Goal: Transaction & Acquisition: Book appointment/travel/reservation

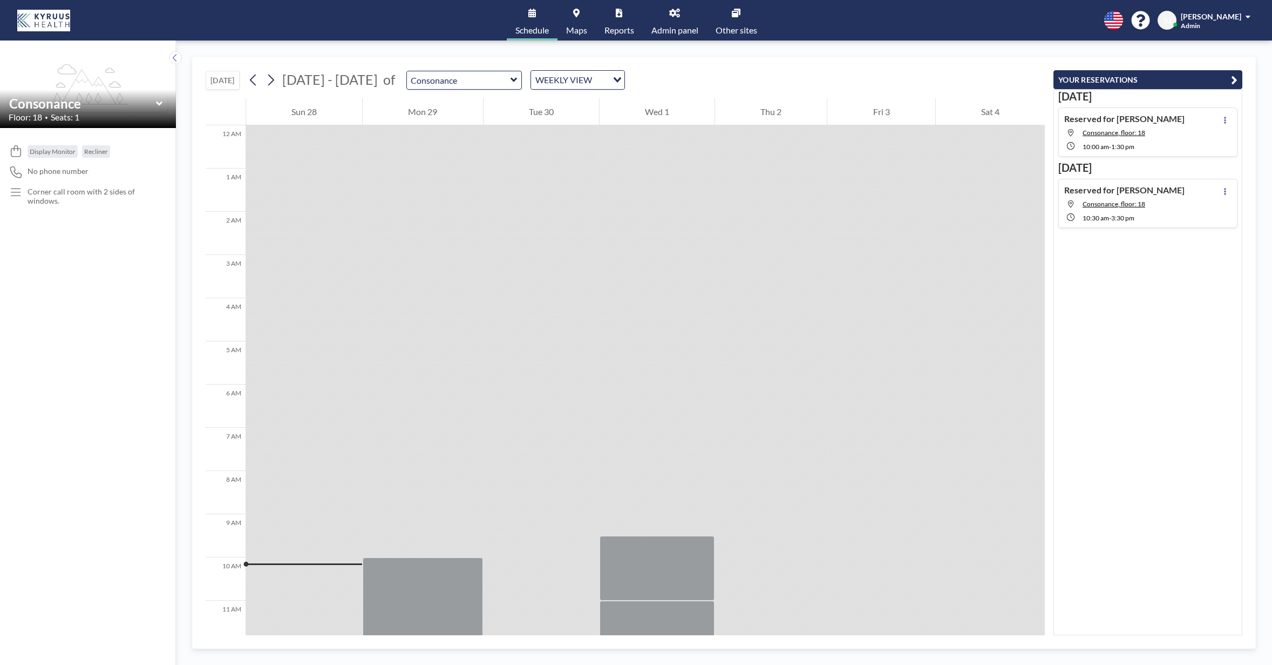
scroll to position [261, 0]
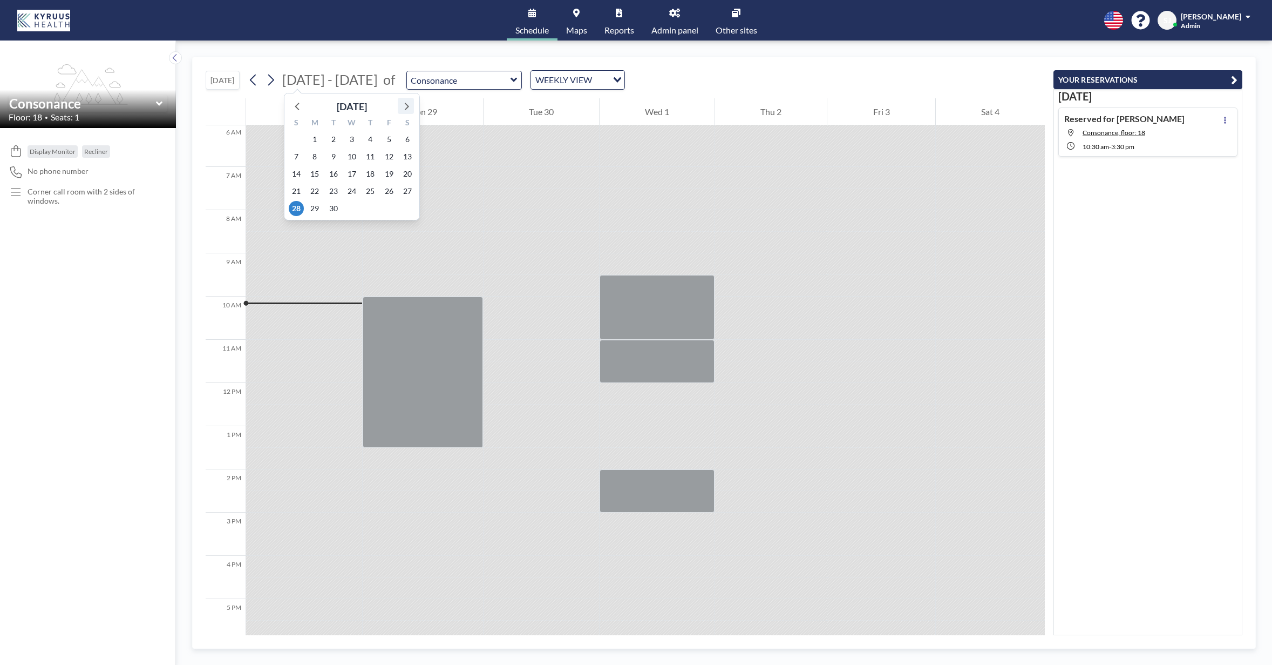
click at [408, 106] on icon at bounding box center [407, 107] width 4 height 8
click at [354, 173] on span "15" at bounding box center [351, 173] width 15 height 15
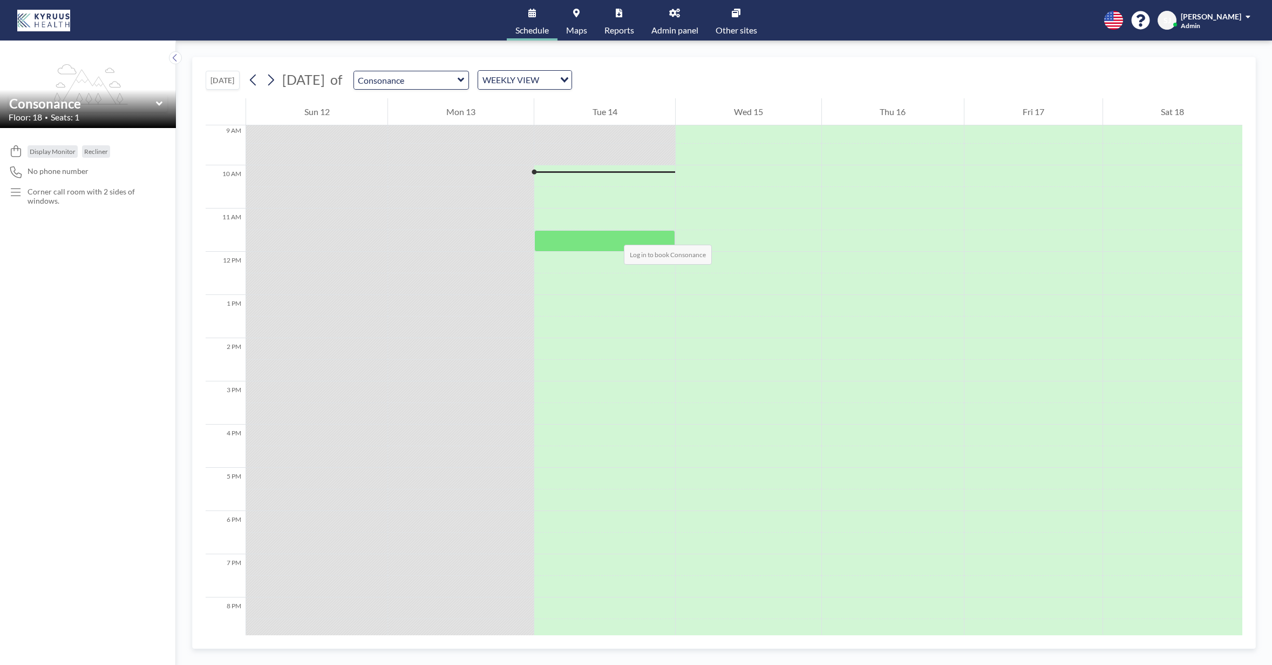
scroll to position [394, 0]
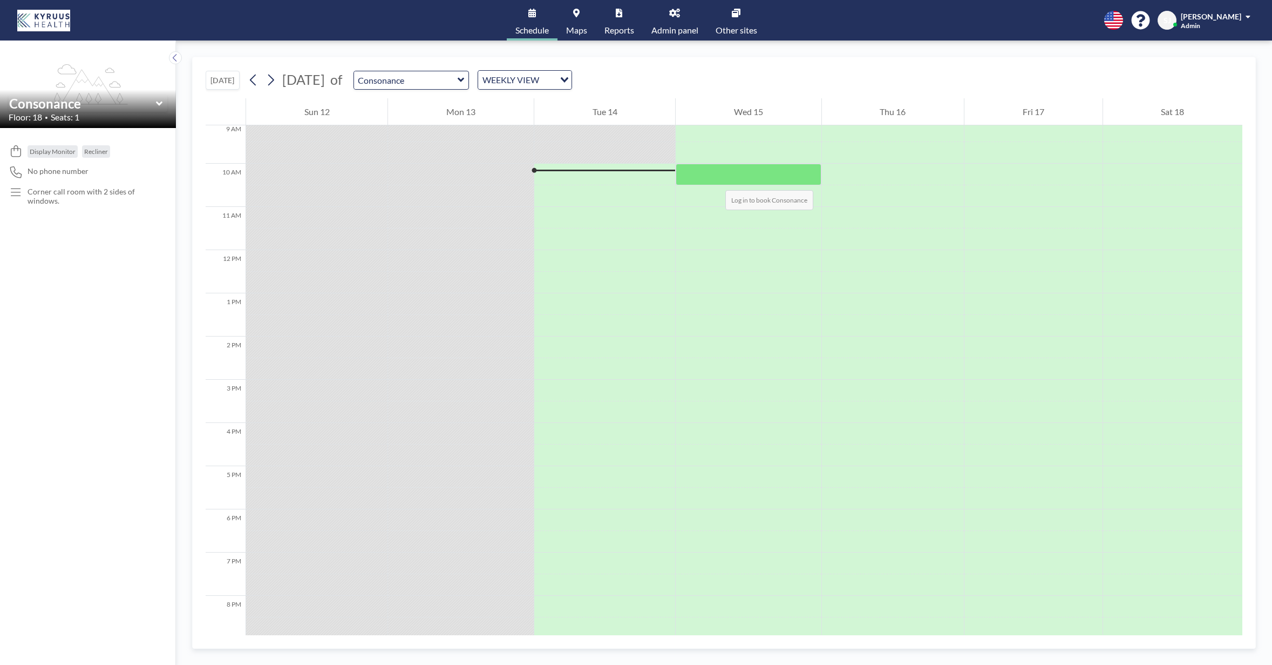
click at [715, 179] on div at bounding box center [748, 175] width 145 height 22
click at [1202, 20] on span "[PERSON_NAME]" at bounding box center [1211, 16] width 60 height 9
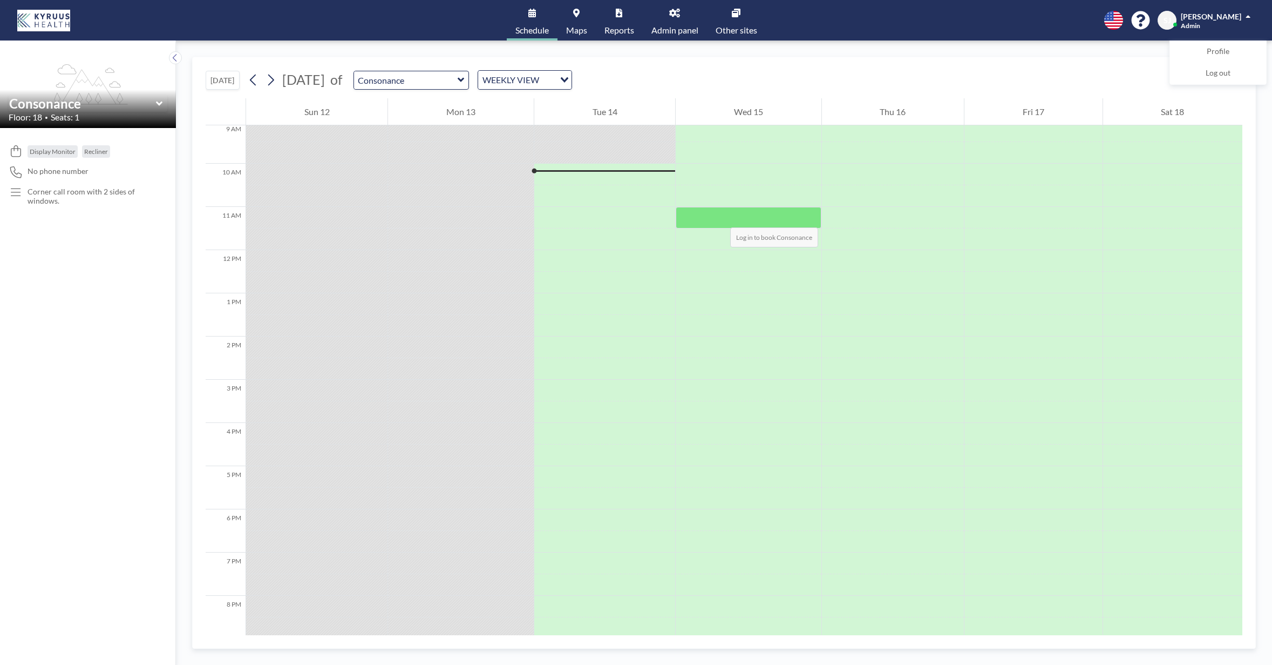
click at [720, 216] on div at bounding box center [748, 218] width 145 height 22
click at [42, 20] on img at bounding box center [43, 21] width 53 height 22
click at [246, 19] on div "Schedule Maps Reports Admin panel Other sites English Polski 日本語 Española [PERS…" at bounding box center [636, 20] width 1272 height 40
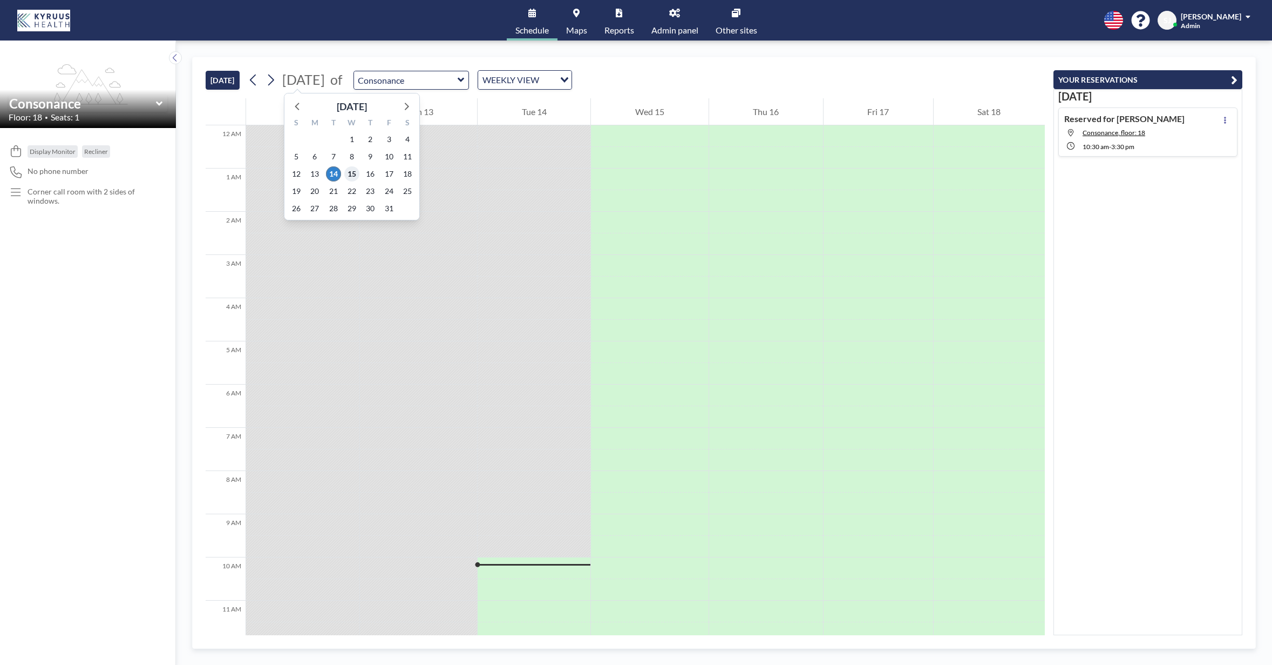
click at [354, 172] on span "15" at bounding box center [351, 173] width 15 height 15
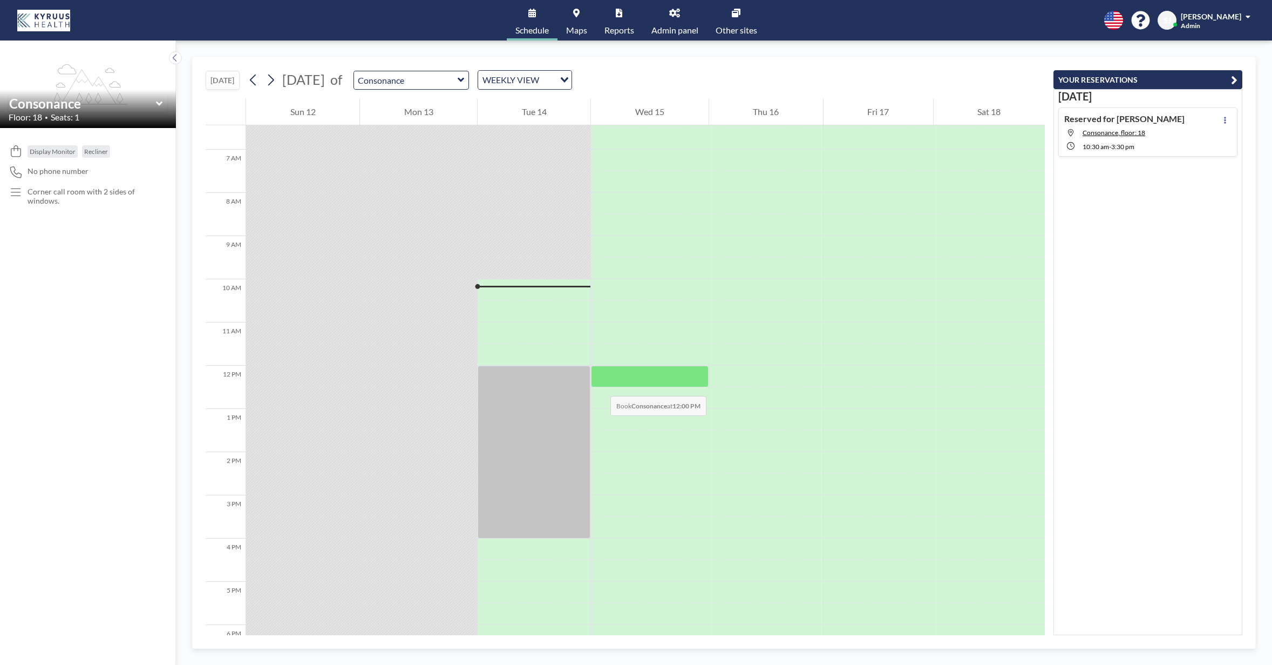
scroll to position [279, 0]
click at [620, 355] on div at bounding box center [649, 354] width 117 height 22
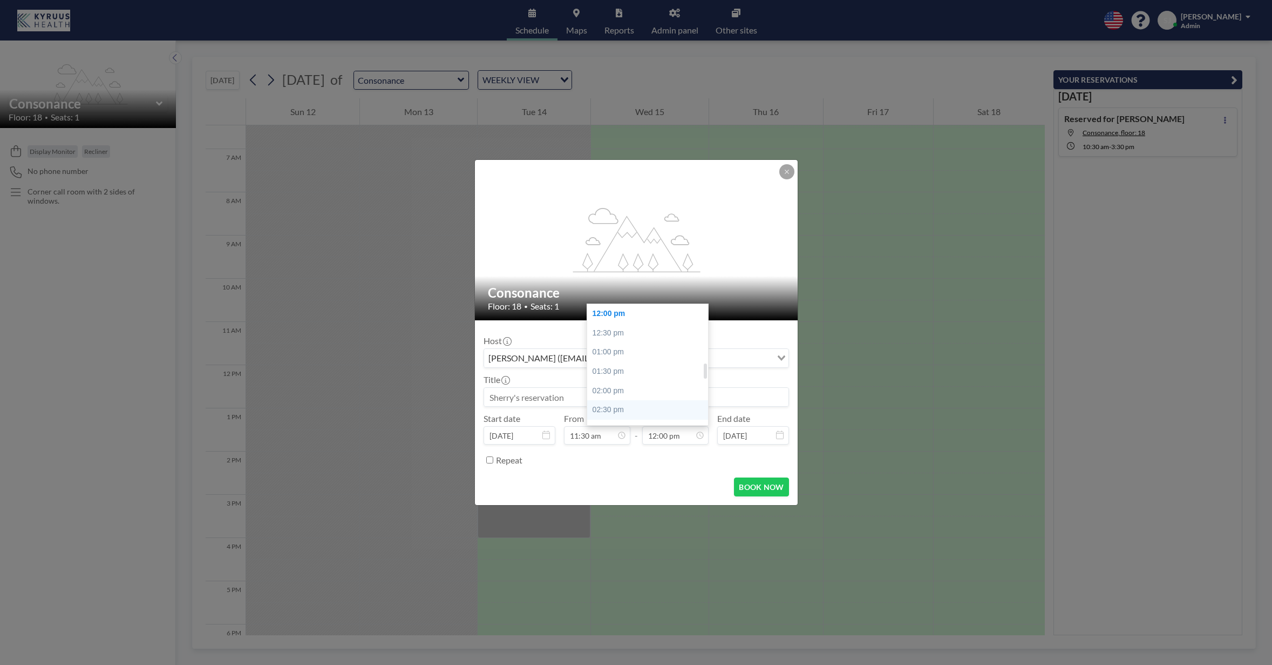
scroll to position [466, 0]
click at [642, 404] on div "02:30 pm" at bounding box center [647, 404] width 121 height 19
type input "02:30 pm"
click at [610, 400] on input at bounding box center [636, 397] width 304 height 18
type input "E"
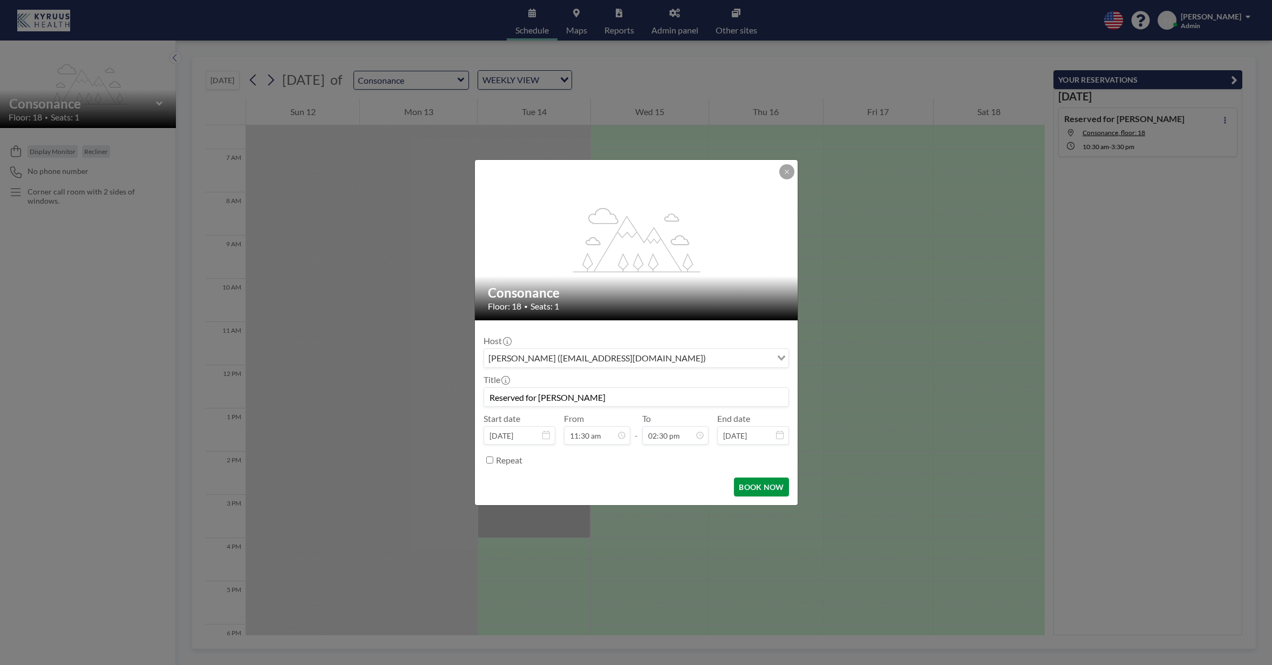
type input "Reserved for [PERSON_NAME]"
click at [755, 482] on button "BOOK NOW" at bounding box center [761, 486] width 55 height 19
